Goal: Task Accomplishment & Management: Manage account settings

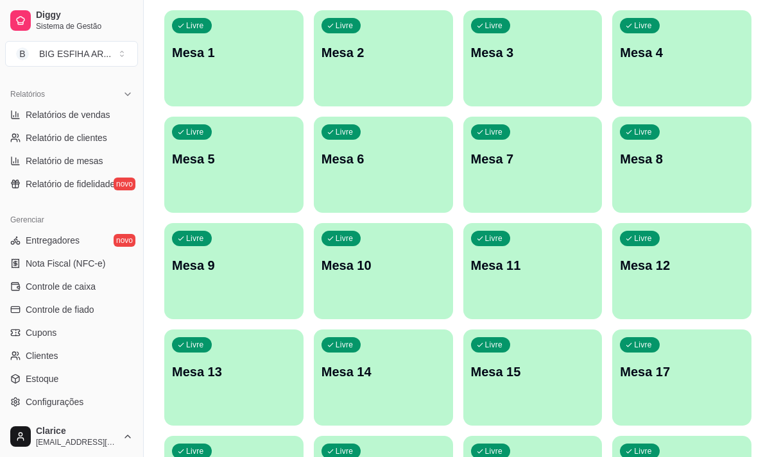
scroll to position [449, 0]
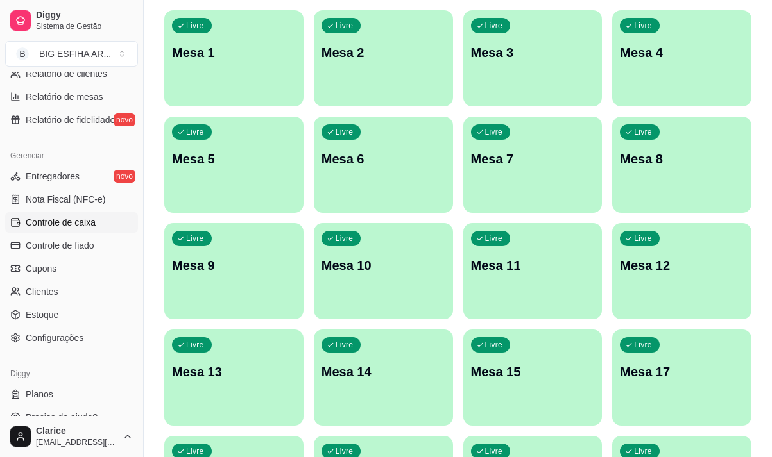
click at [68, 230] on link "Controle de caixa" at bounding box center [71, 222] width 133 height 21
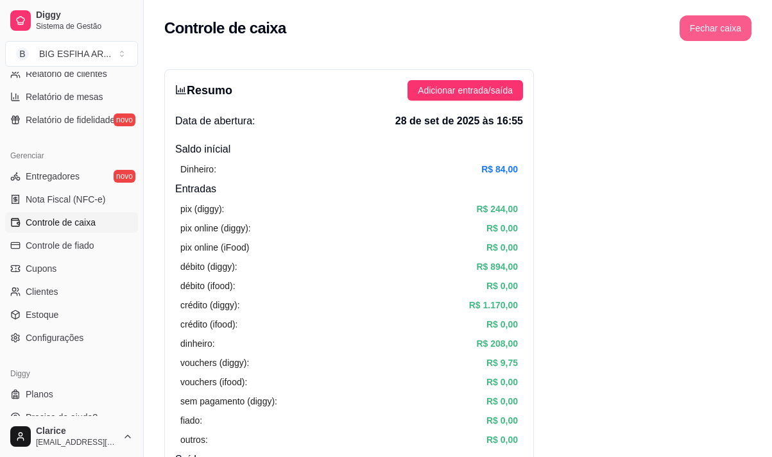
click at [704, 32] on button "Fechar caixa" at bounding box center [715, 28] width 72 height 26
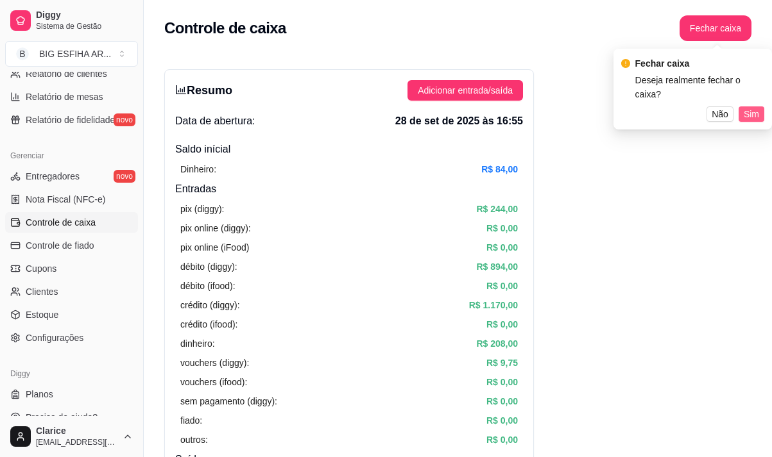
click at [750, 107] on span "Sim" at bounding box center [750, 114] width 15 height 14
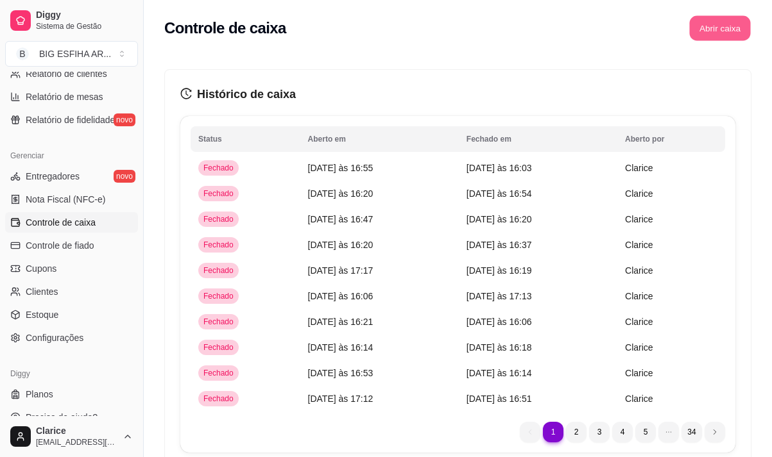
click at [729, 31] on button "Abrir caixa" at bounding box center [719, 28] width 61 height 25
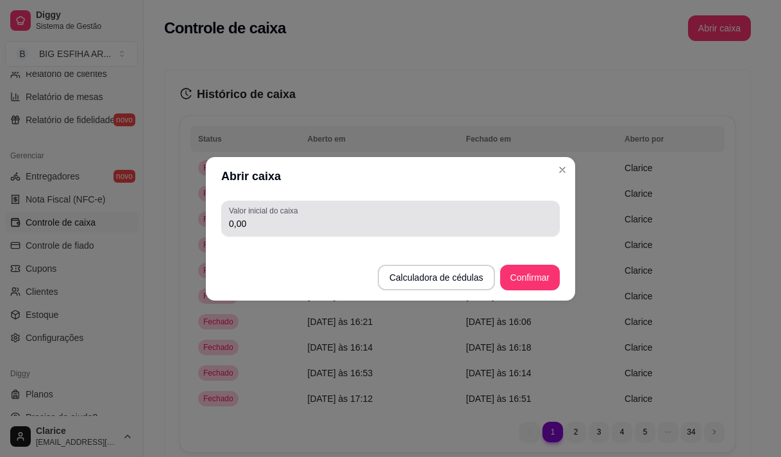
click at [361, 206] on div "0,00" at bounding box center [390, 219] width 323 height 26
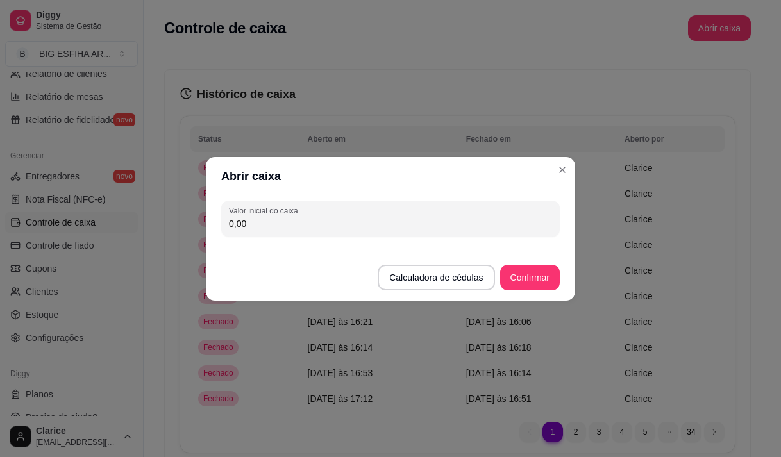
type input "0,00"
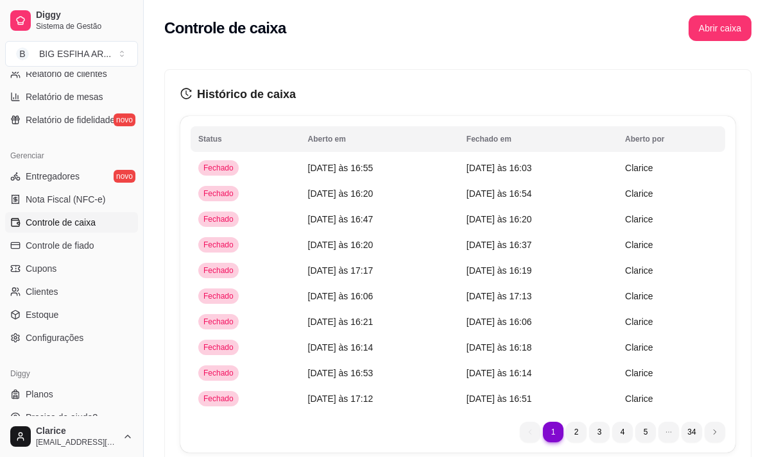
click at [718, 42] on div "Controle de caixa Abrir caixa" at bounding box center [458, 24] width 628 height 49
click at [720, 32] on button "Abrir caixa" at bounding box center [719, 28] width 61 height 25
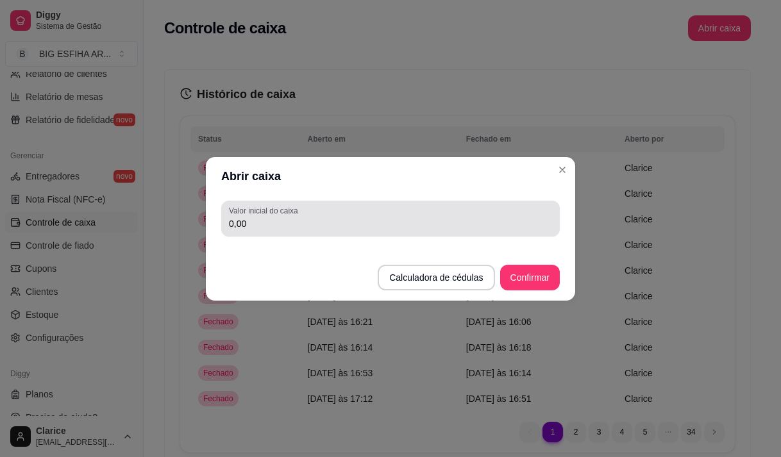
click at [374, 217] on input "0,00" at bounding box center [390, 223] width 323 height 13
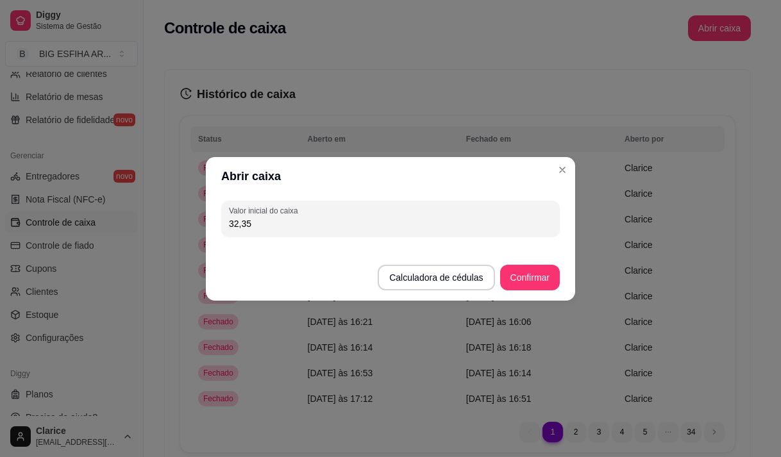
type input "32,35"
click at [528, 274] on button "Confirmar" at bounding box center [530, 278] width 60 height 26
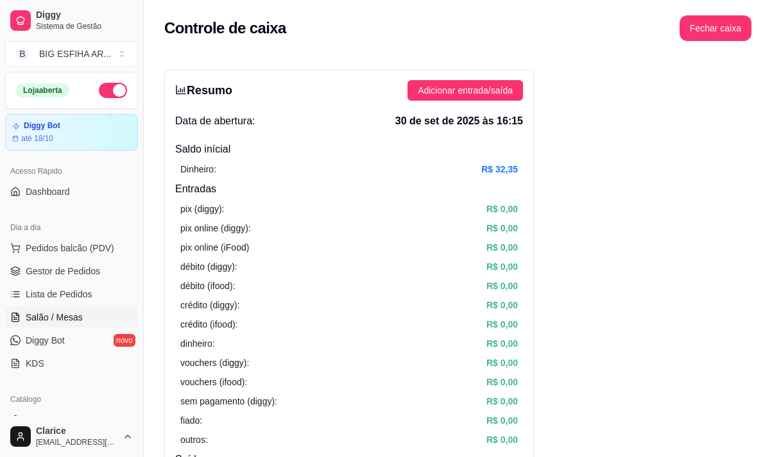
click at [69, 318] on span "Salão / Mesas" at bounding box center [54, 317] width 57 height 13
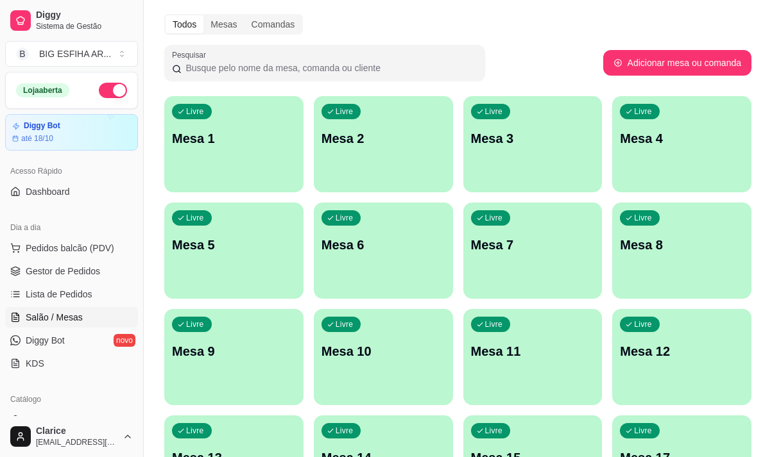
scroll to position [128, 0]
